Goal: Task Accomplishment & Management: Manage account settings

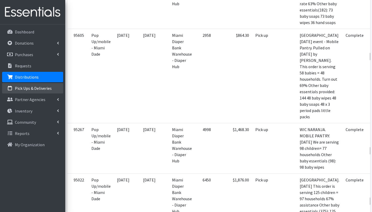
scroll to position [580, 0]
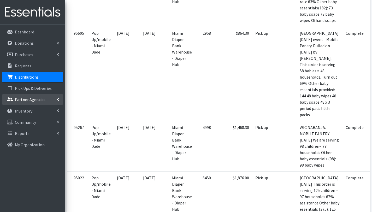
click at [30, 101] on p "Partner Agencies" at bounding box center [30, 99] width 31 height 5
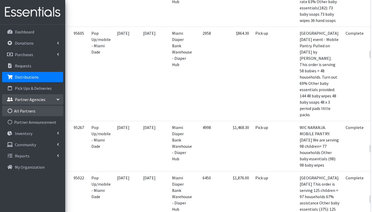
click at [29, 111] on link "All Partners" at bounding box center [32, 111] width 61 height 10
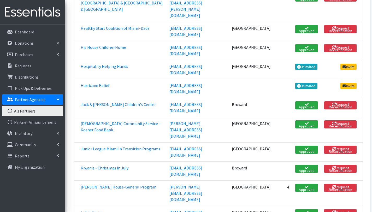
scroll to position [612, 0]
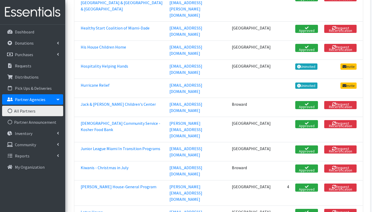
drag, startPoint x: 170, startPoint y: 110, endPoint x: 216, endPoint y: 113, distance: 45.8
copy tr "kenya@mujerfla.org"
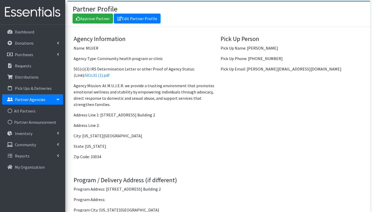
scroll to position [365, 0]
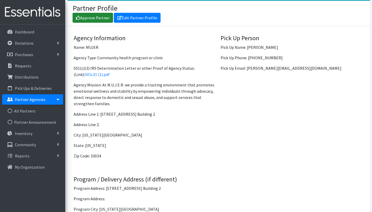
click at [91, 16] on link "Approve Partner" at bounding box center [93, 18] width 40 height 10
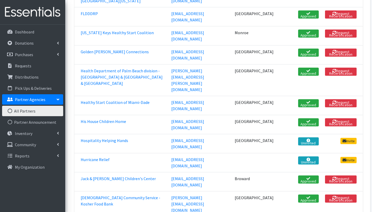
scroll to position [556, 0]
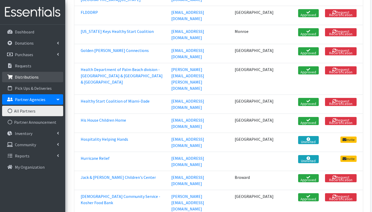
click at [23, 78] on p "Distributions" at bounding box center [27, 76] width 24 height 5
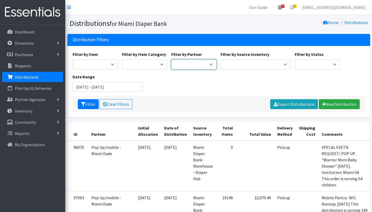
click at [197, 64] on select "305 Pink Pack A Safe Haven for Newborns Basic Needs [GEOGRAPHIC_DATA] [GEOGRAPH…" at bounding box center [193, 65] width 45 height 10
select select "4836"
click at [171, 60] on select "305 Pink Pack A Safe Haven for Newborns Basic Needs [GEOGRAPHIC_DATA] [GEOGRAPH…" at bounding box center [193, 65] width 45 height 10
click at [89, 102] on button "Filter" at bounding box center [88, 104] width 21 height 10
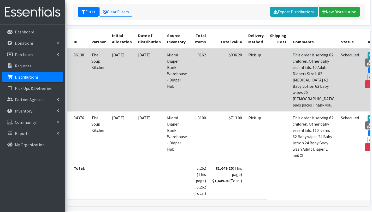
scroll to position [92, 0]
click at [369, 69] on link "Edit" at bounding box center [376, 70] width 14 height 6
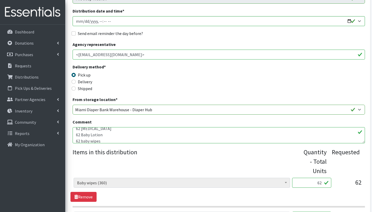
scroll to position [22, 0]
drag, startPoint x: 102, startPoint y: 136, endPoint x: 70, endPoint y: 134, distance: 32.4
click at [69, 134] on div "Partner * 305 Pink Pack A Safe Haven for Newborns Basic Needs [GEOGRAPHIC_DATA]…" at bounding box center [218, 181] width 303 height 411
click at [114, 130] on textarea "This order is serving 62 children. Other baby essentials: 10 Adult Diapers Size…" at bounding box center [219, 135] width 293 height 16
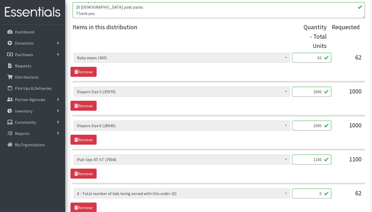
scroll to position [280, 0]
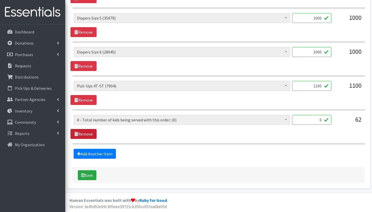
type textarea "This order is serving 62 children. Other baby essentials (174): 10 Adult Diaper…"
click at [85, 134] on link "Remove" at bounding box center [84, 134] width 26 height 10
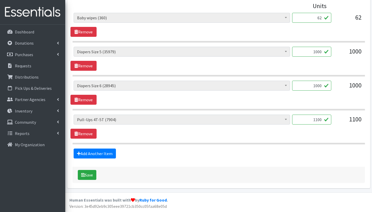
scroll to position [246, 0]
click at [91, 175] on button "Save" at bounding box center [87, 175] width 19 height 10
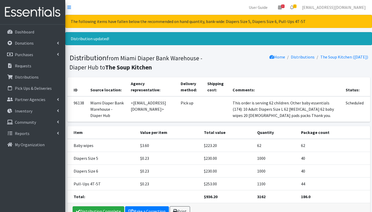
scroll to position [37, 0]
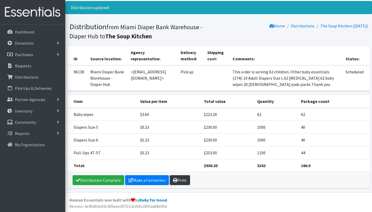
click at [178, 179] on link "Print" at bounding box center [180, 180] width 20 height 10
